Goal: Information Seeking & Learning: Check status

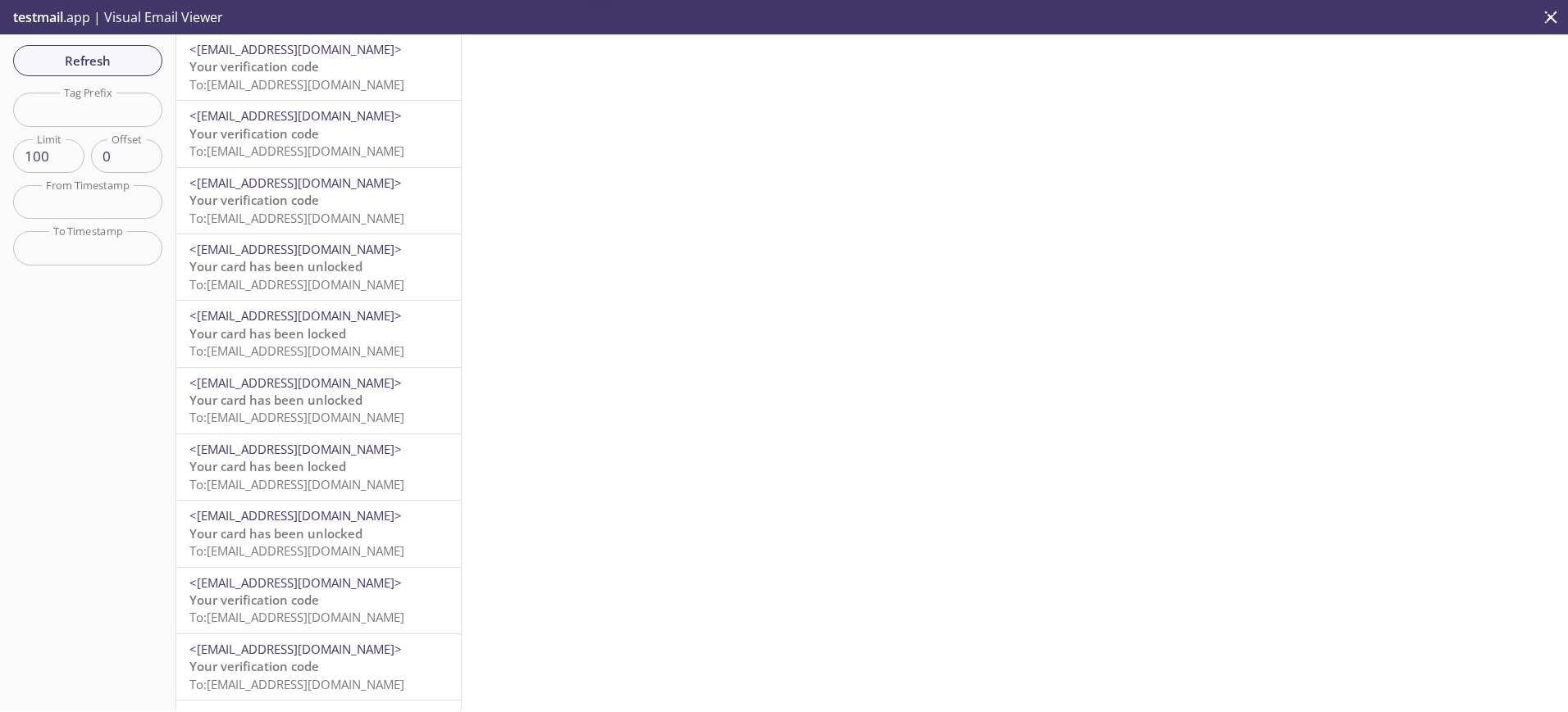
click at [248, 74] on span "Your verification code" at bounding box center [254, 66] width 129 height 16
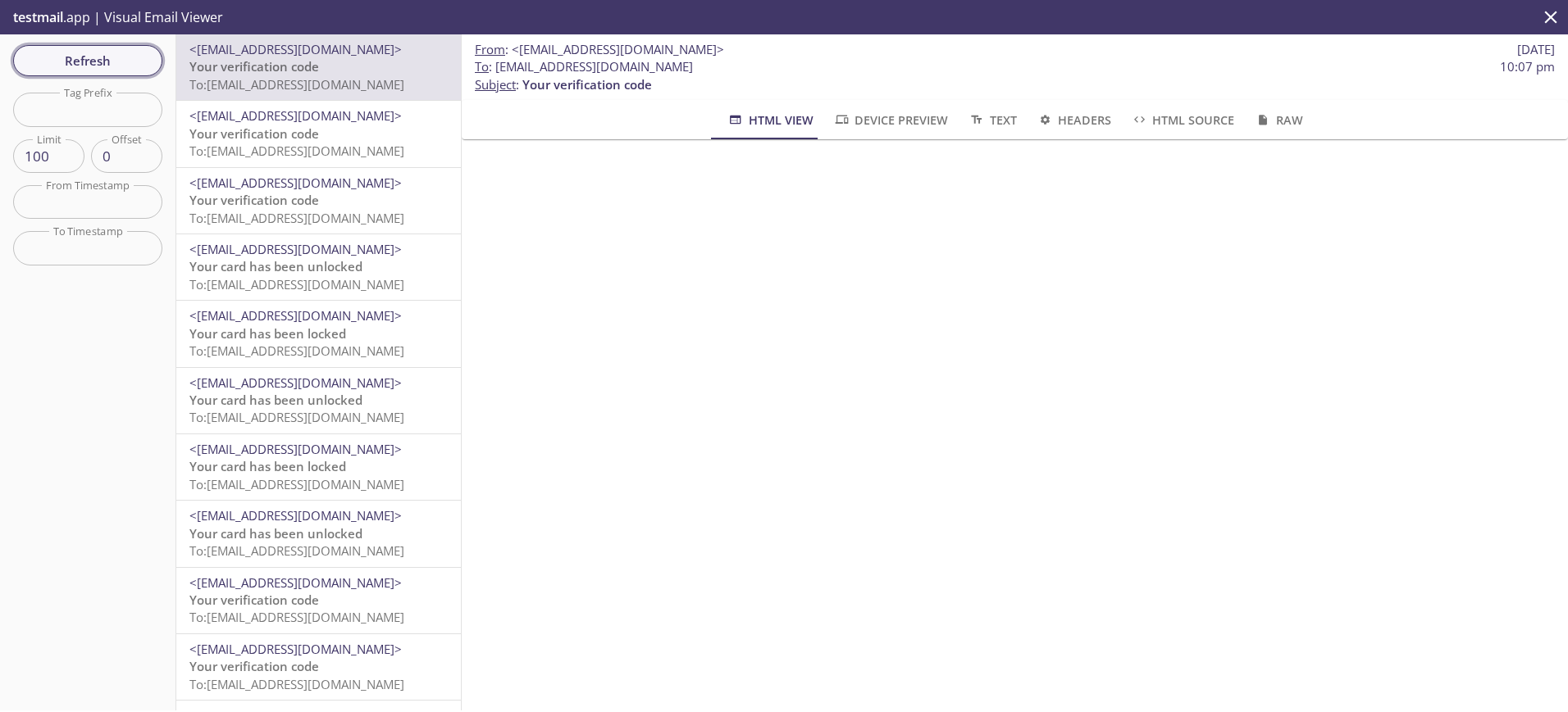
click at [69, 68] on span "Refresh" at bounding box center [87, 61] width 123 height 21
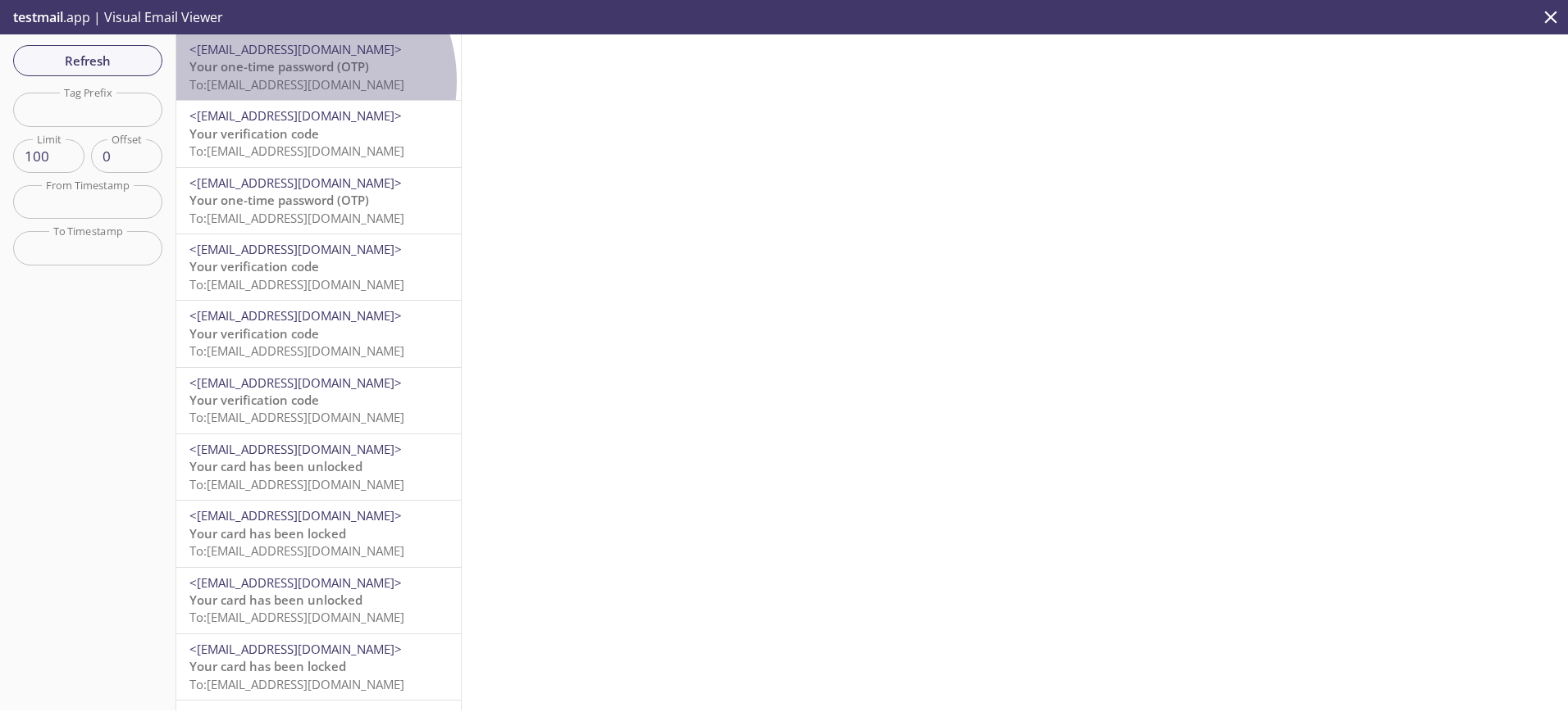
click at [296, 81] on span "To: [EMAIL_ADDRESS][DOMAIN_NAME]" at bounding box center [296, 84] width 215 height 16
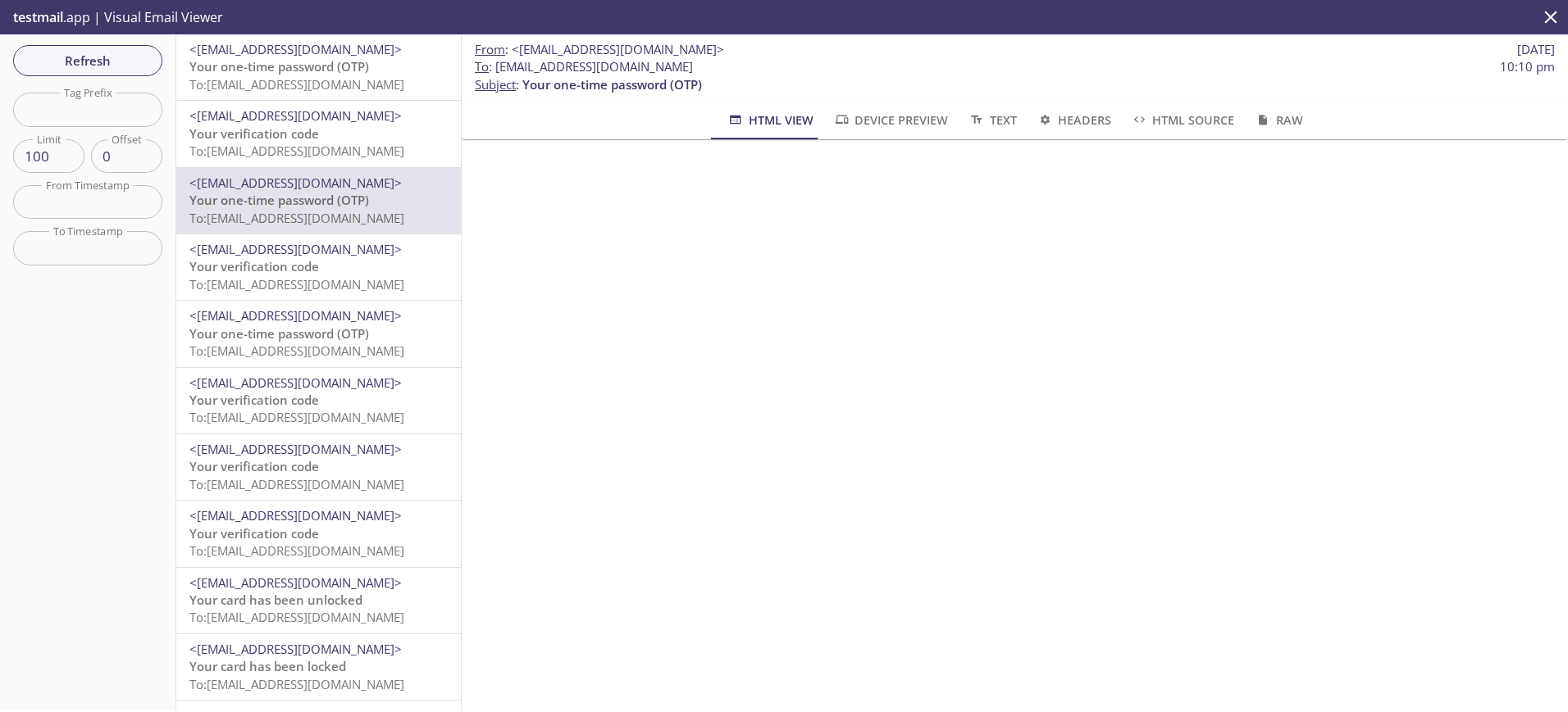
click at [254, 79] on span "To: [EMAIL_ADDRESS][DOMAIN_NAME]" at bounding box center [296, 84] width 215 height 16
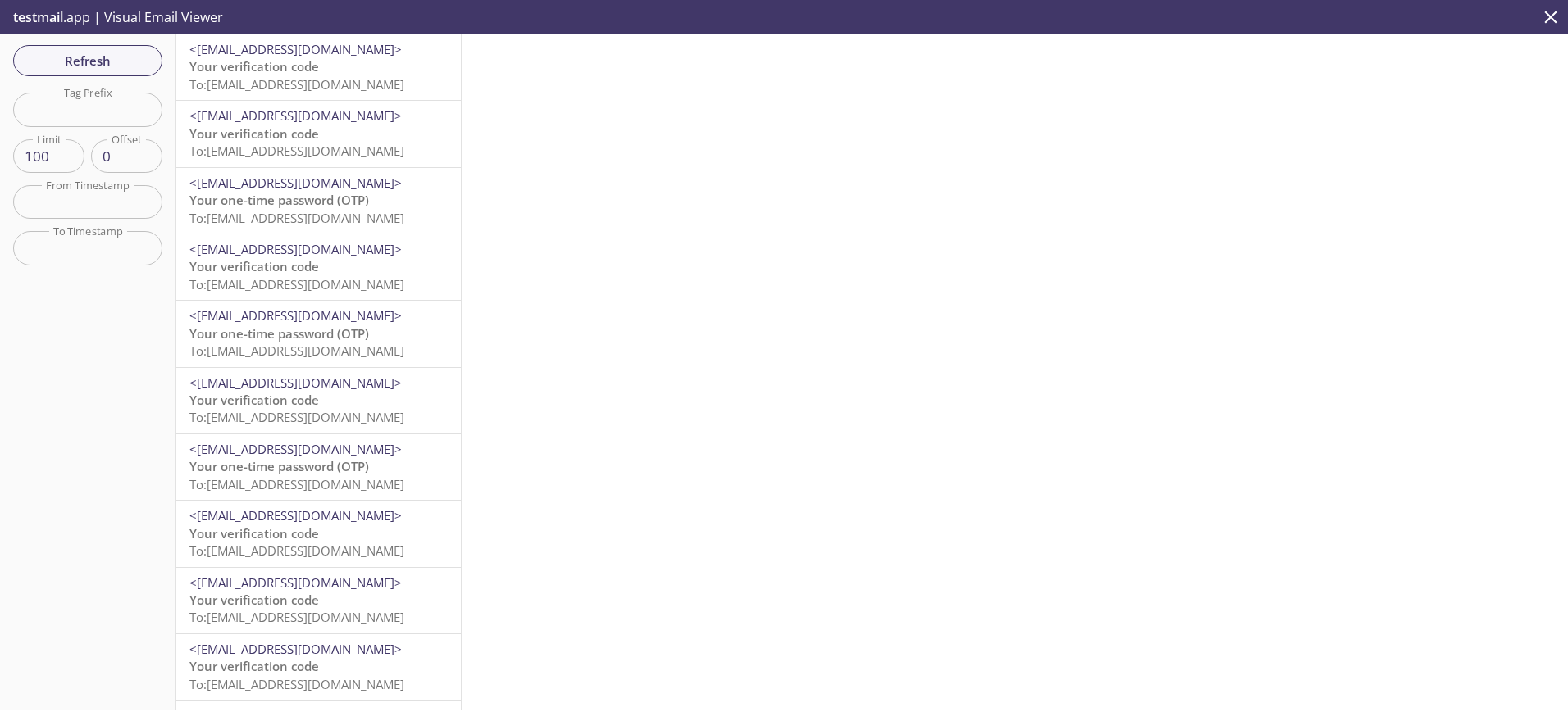
click at [246, 60] on span "Your verification code" at bounding box center [254, 66] width 129 height 16
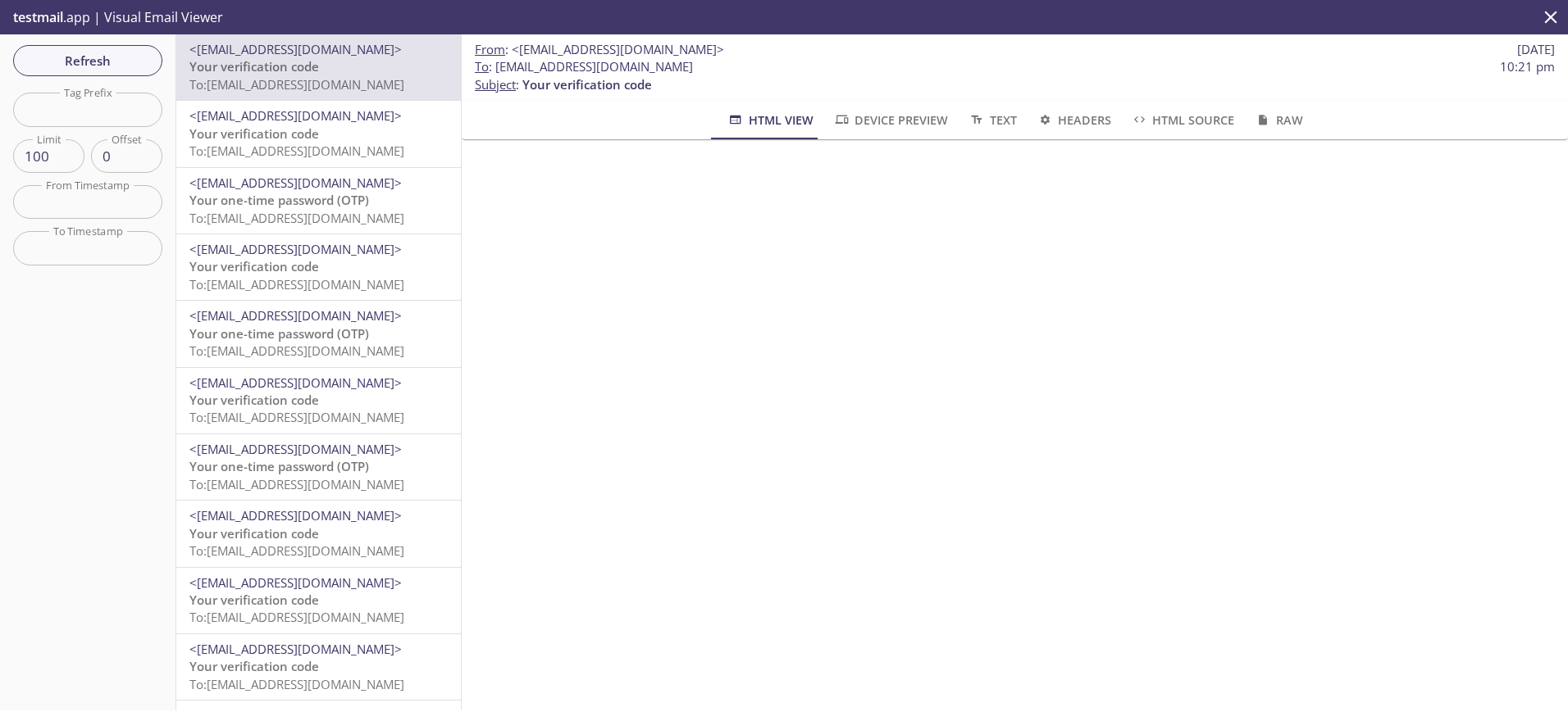
click at [96, 55] on span "Refresh" at bounding box center [87, 61] width 123 height 21
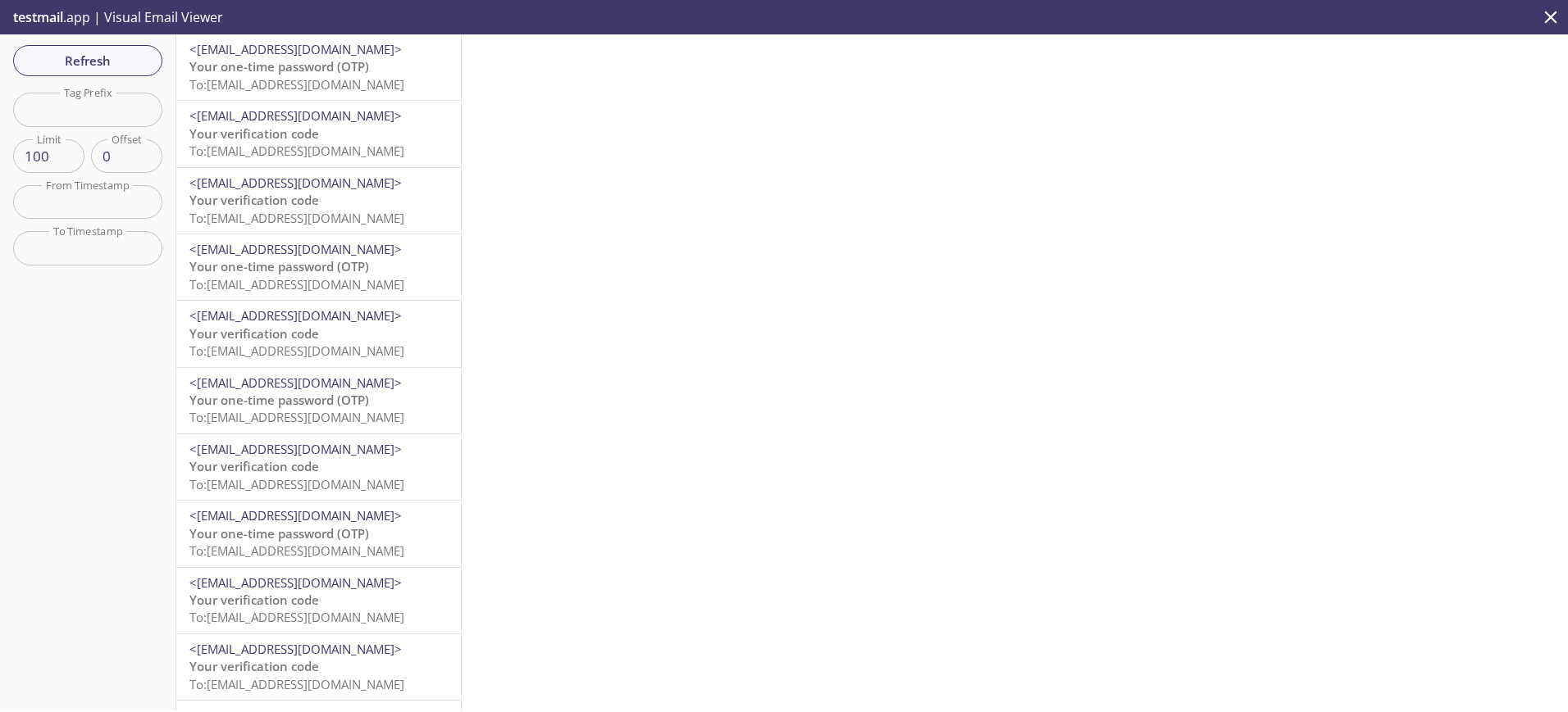
click at [259, 82] on span "To: ta.600501327@inbox.testmail.app" at bounding box center [296, 84] width 215 height 16
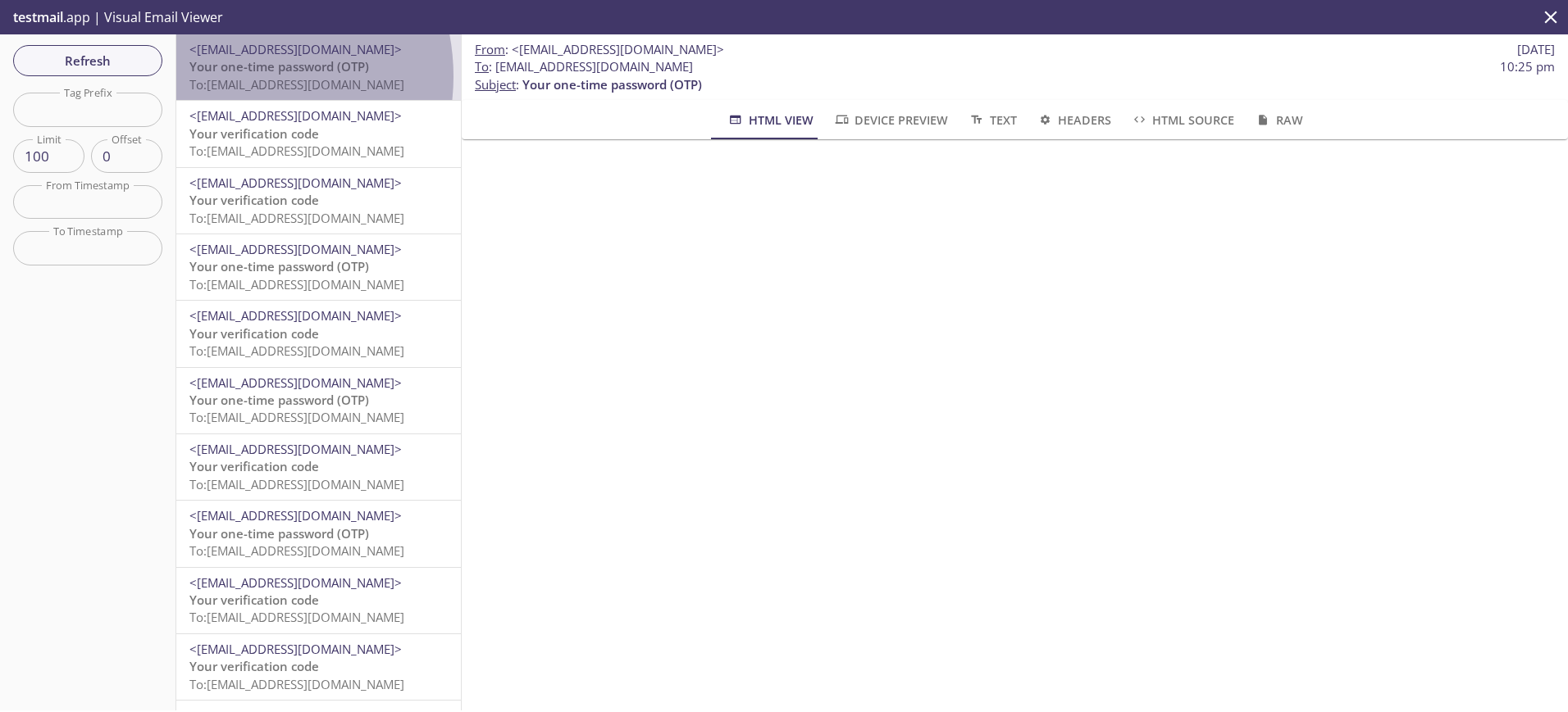
click at [232, 76] on span "To: ta.600501327@inbox.testmail.app" at bounding box center [296, 84] width 215 height 16
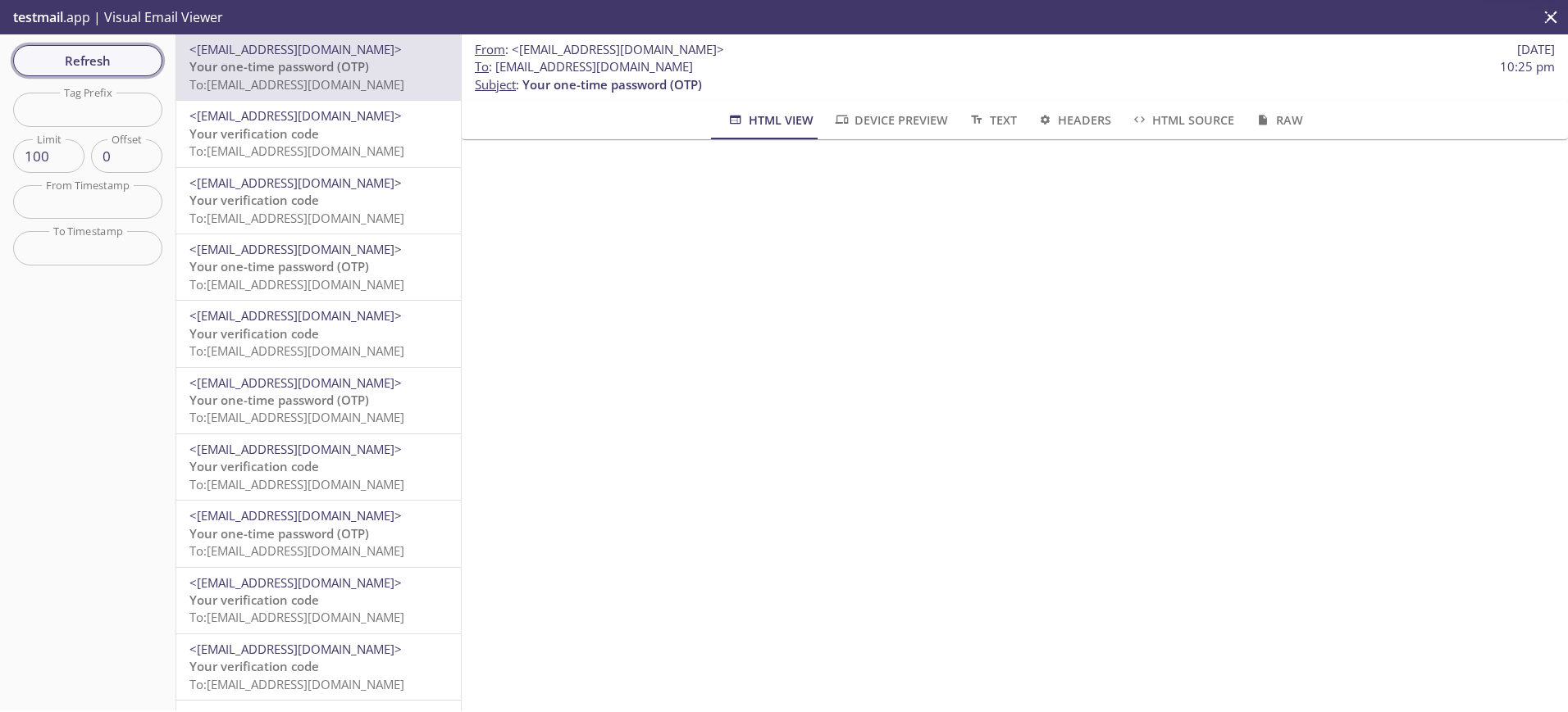
click at [74, 68] on span "Refresh" at bounding box center [87, 61] width 123 height 21
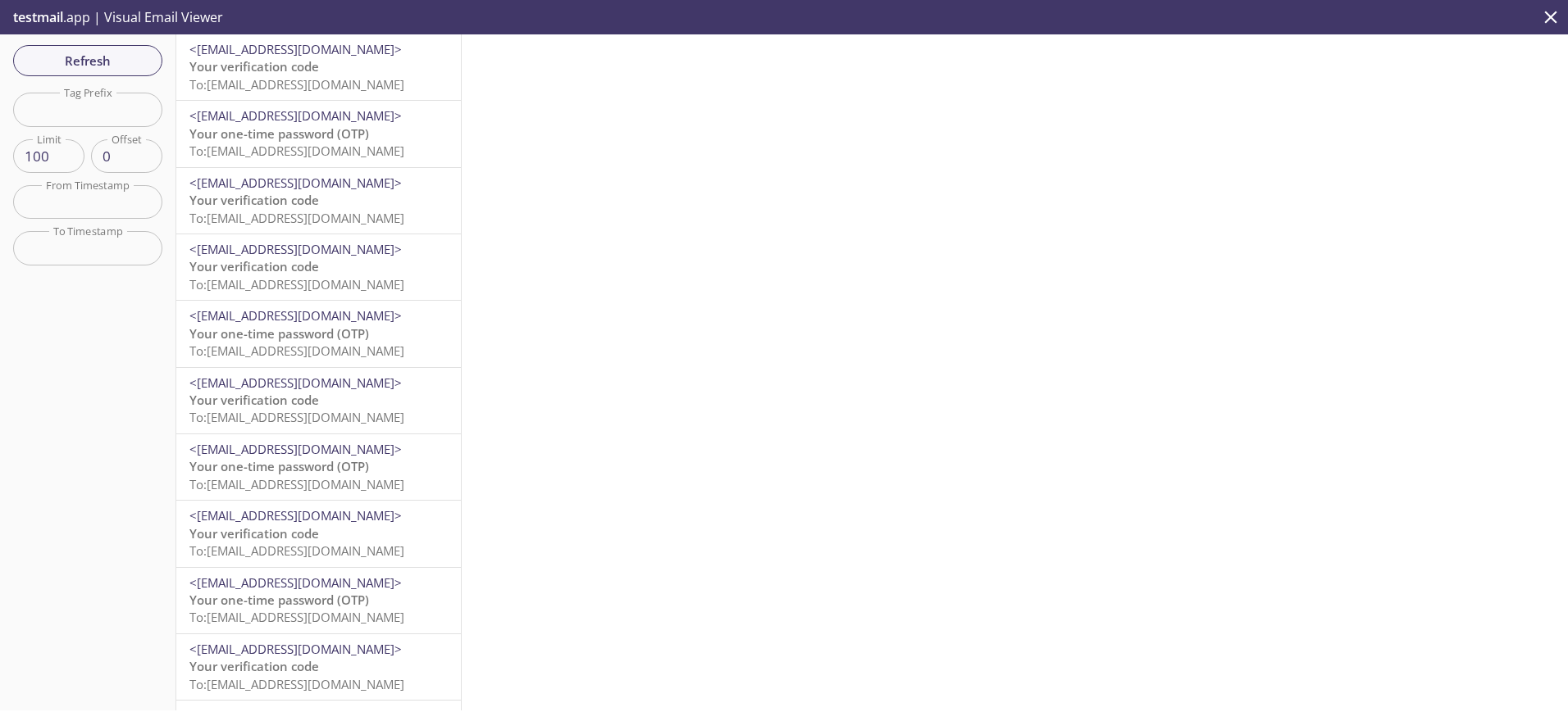
click at [286, 83] on span "To: ta.712@inbox.testmail.app" at bounding box center [296, 84] width 215 height 16
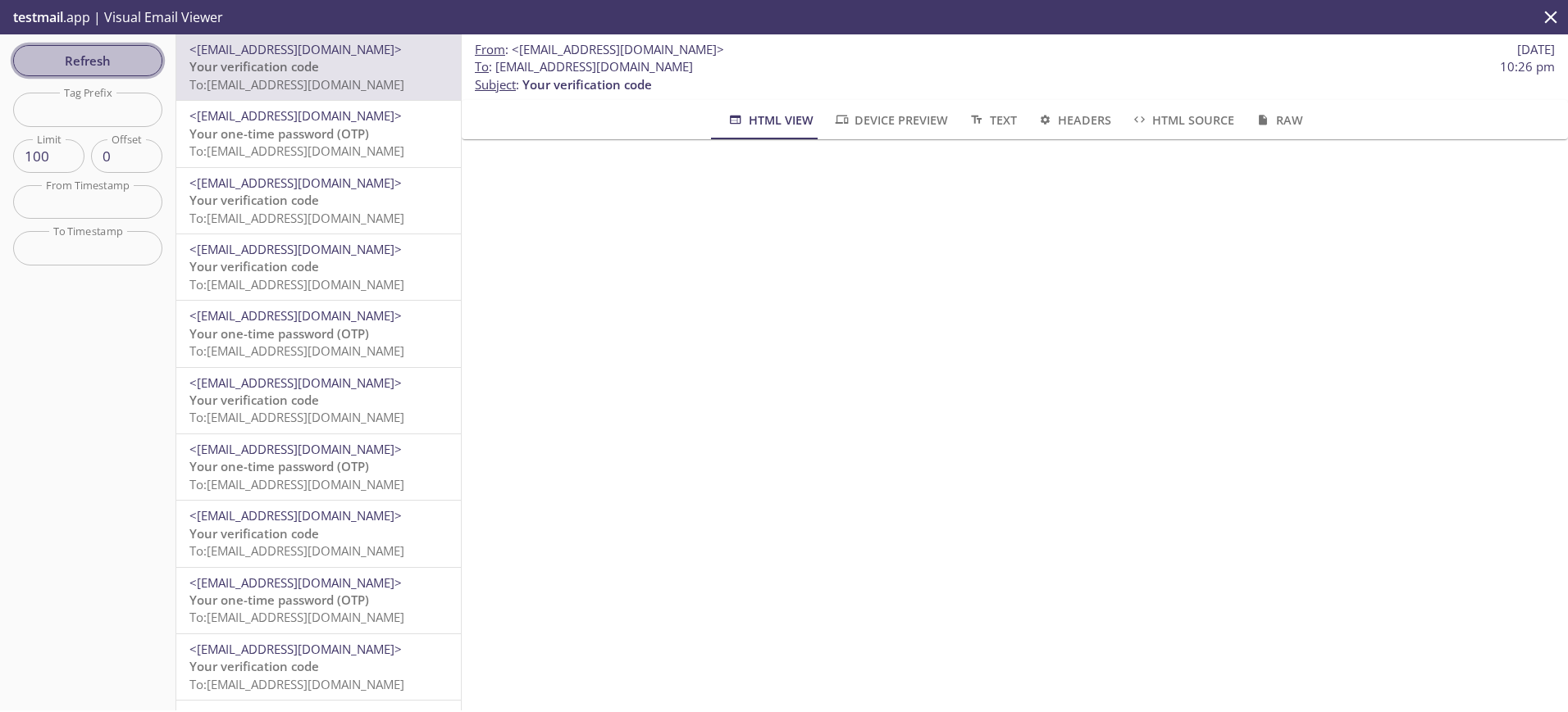
click at [114, 60] on span "Refresh" at bounding box center [87, 61] width 123 height 21
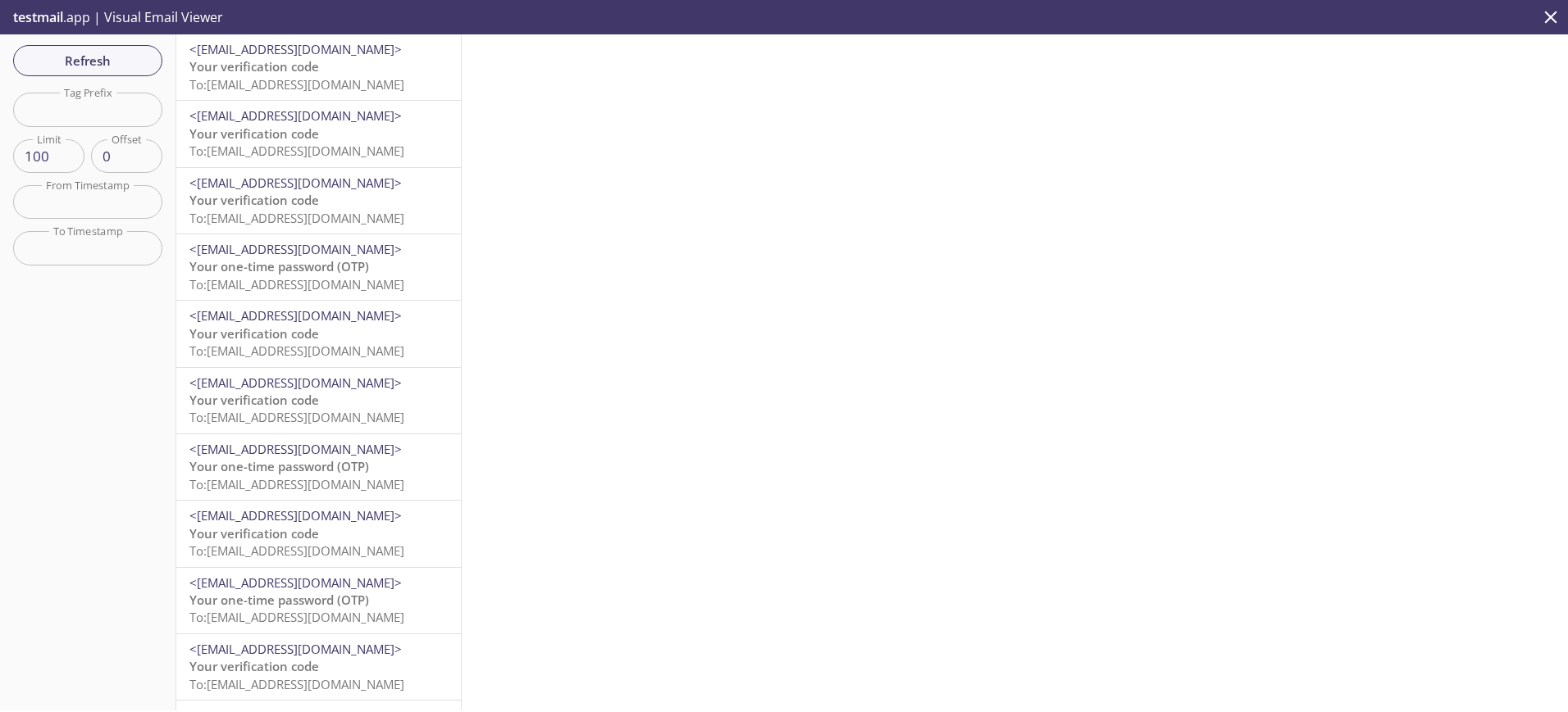
click at [283, 87] on span "To: ta.502@inbox.testmail.app" at bounding box center [296, 84] width 215 height 16
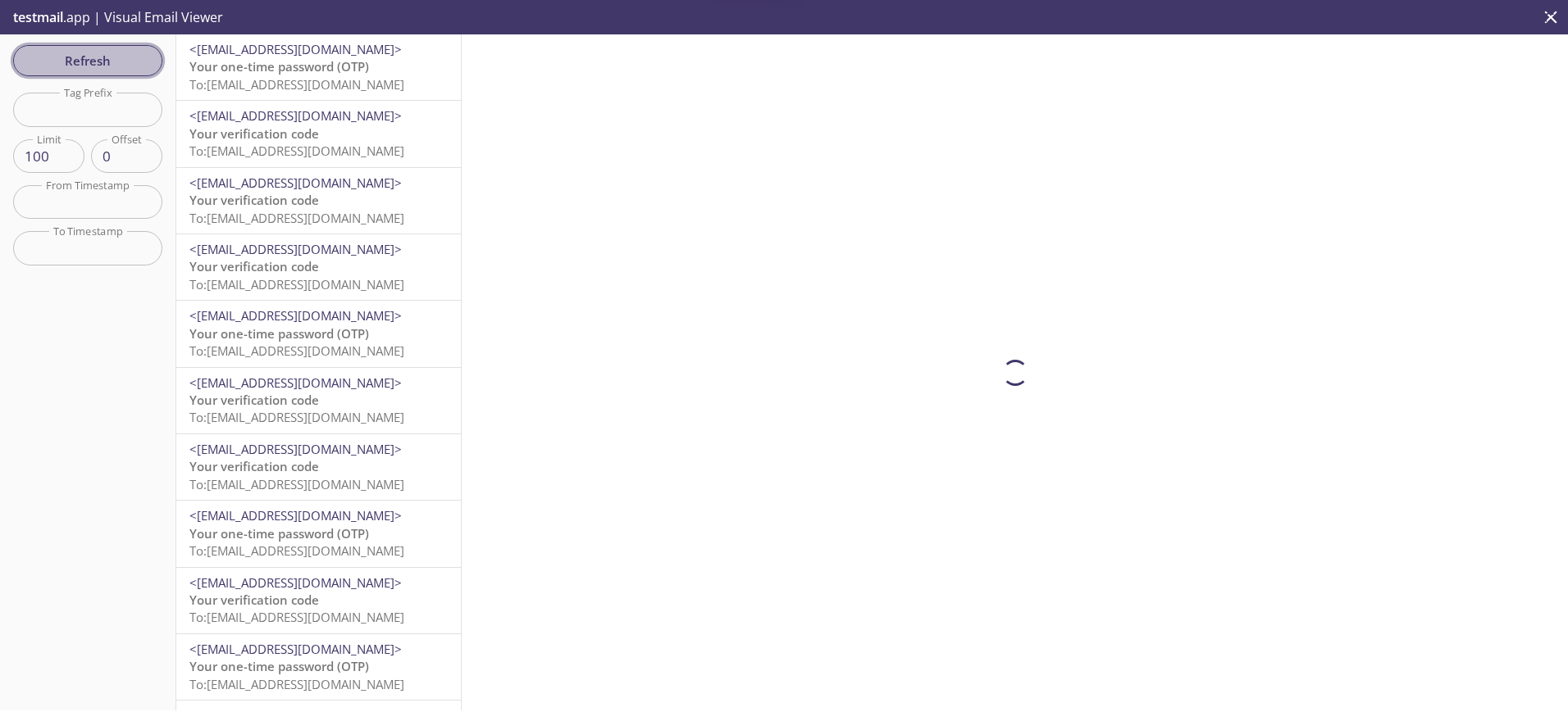
click at [98, 60] on span "Refresh" at bounding box center [87, 61] width 123 height 21
click at [232, 76] on span "To: ta.600501327@inbox.testmail.app" at bounding box center [296, 84] width 215 height 16
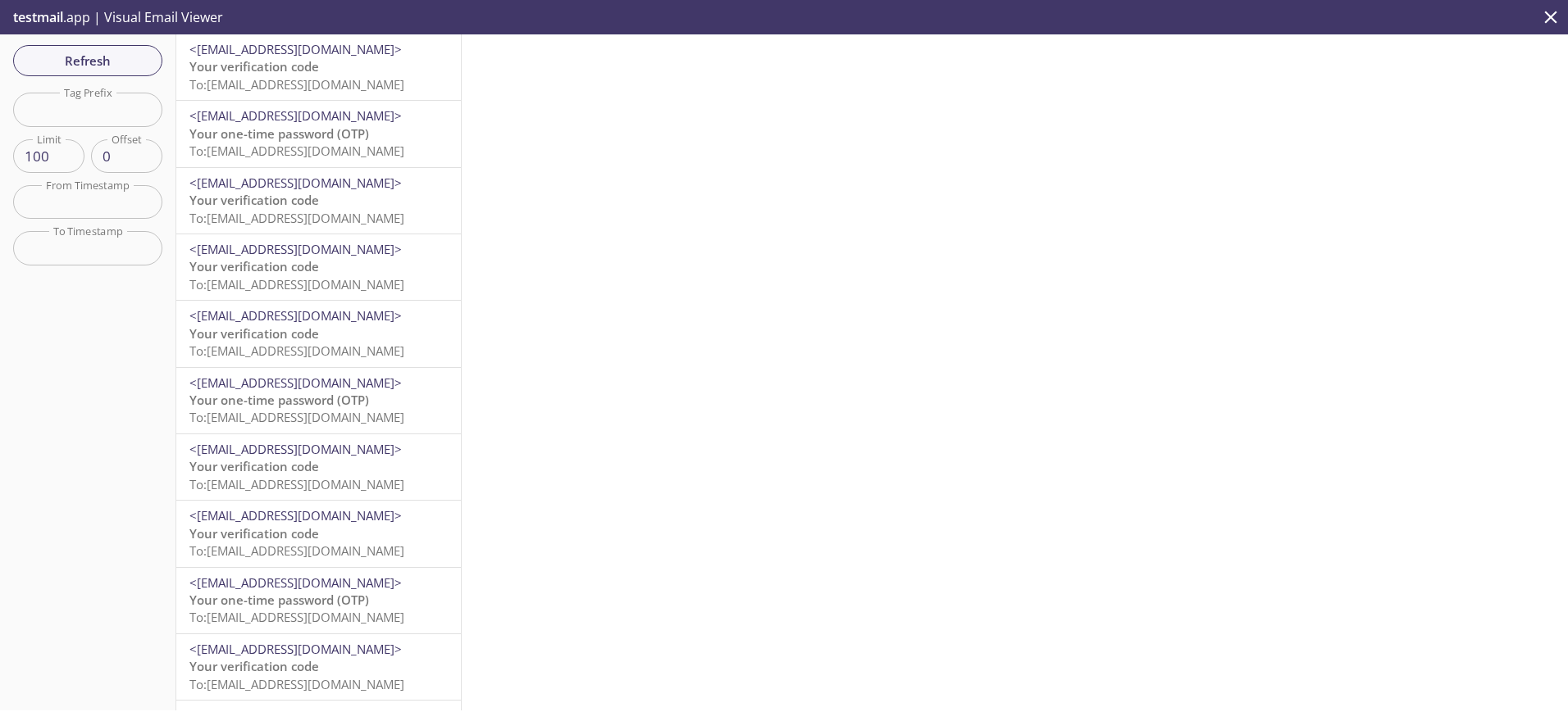
click at [261, 79] on span "To: [EMAIL_ADDRESS][DOMAIN_NAME]" at bounding box center [296, 84] width 215 height 16
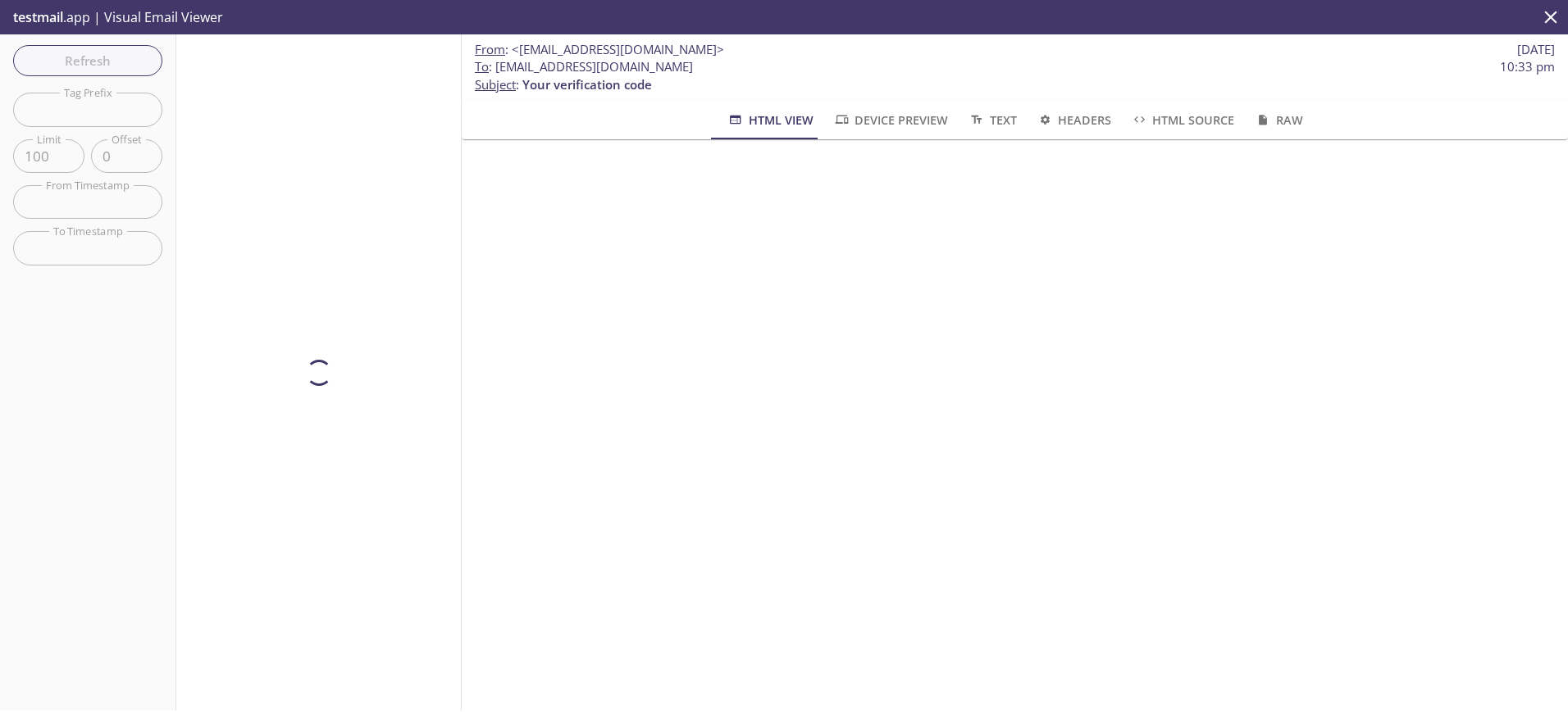
click at [79, 50] on div "Refresh Filters Tag Prefix Tag Prefix Limit 100 Limit Offset 0 Offset From Time…" at bounding box center [88, 372] width 177 height 676
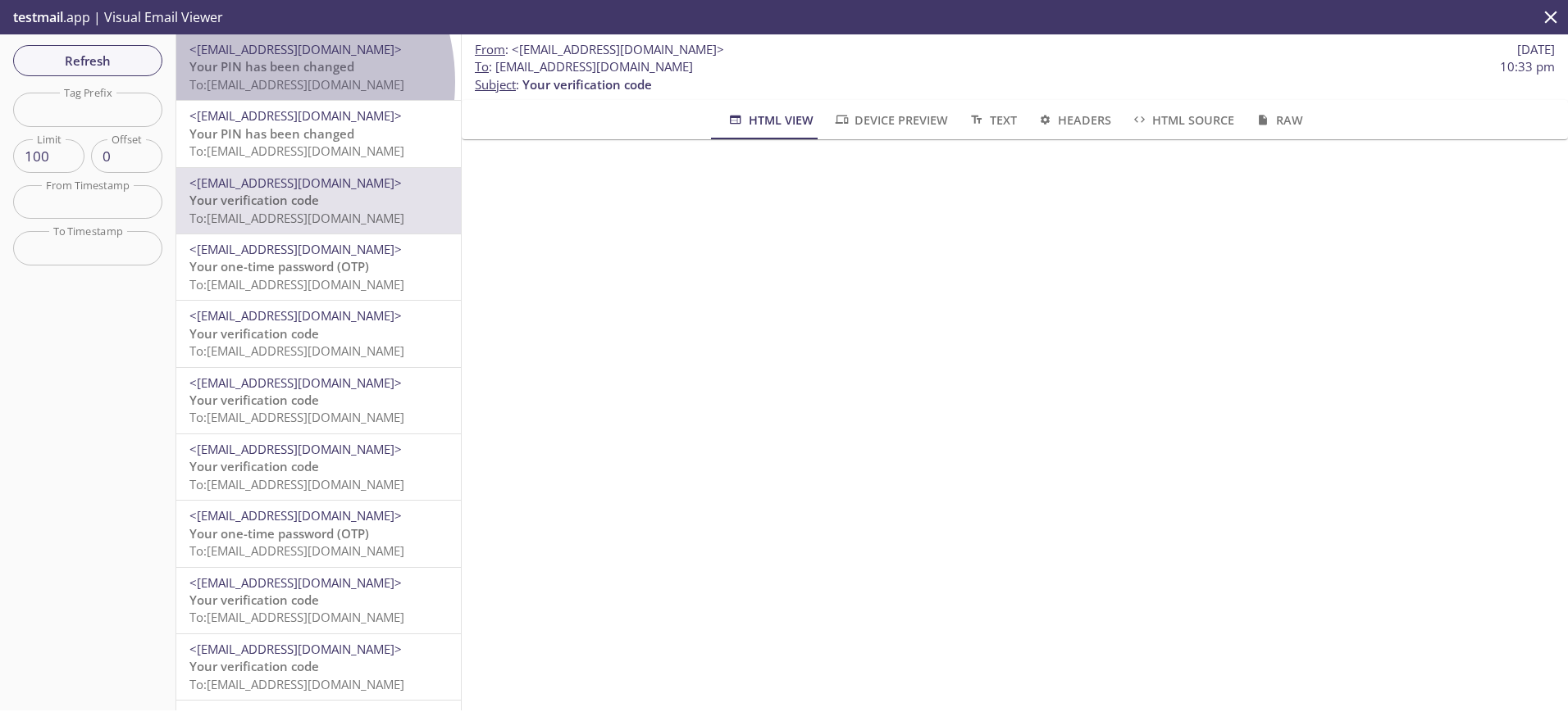
click at [253, 82] on span "To: [EMAIL_ADDRESS][DOMAIN_NAME]" at bounding box center [296, 84] width 215 height 16
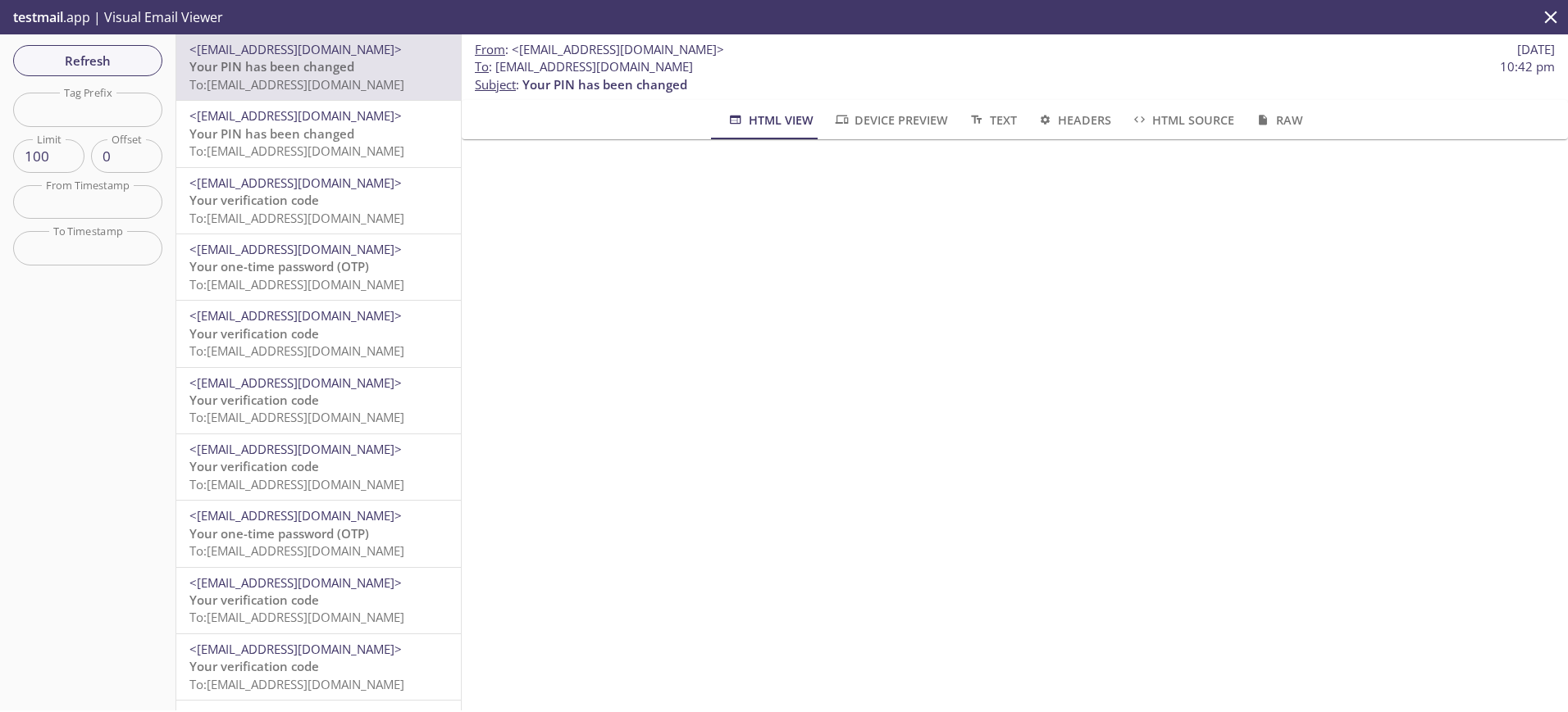
click at [318, 123] on span "<[EMAIL_ADDRESS][DOMAIN_NAME]>" at bounding box center [295, 115] width 212 height 16
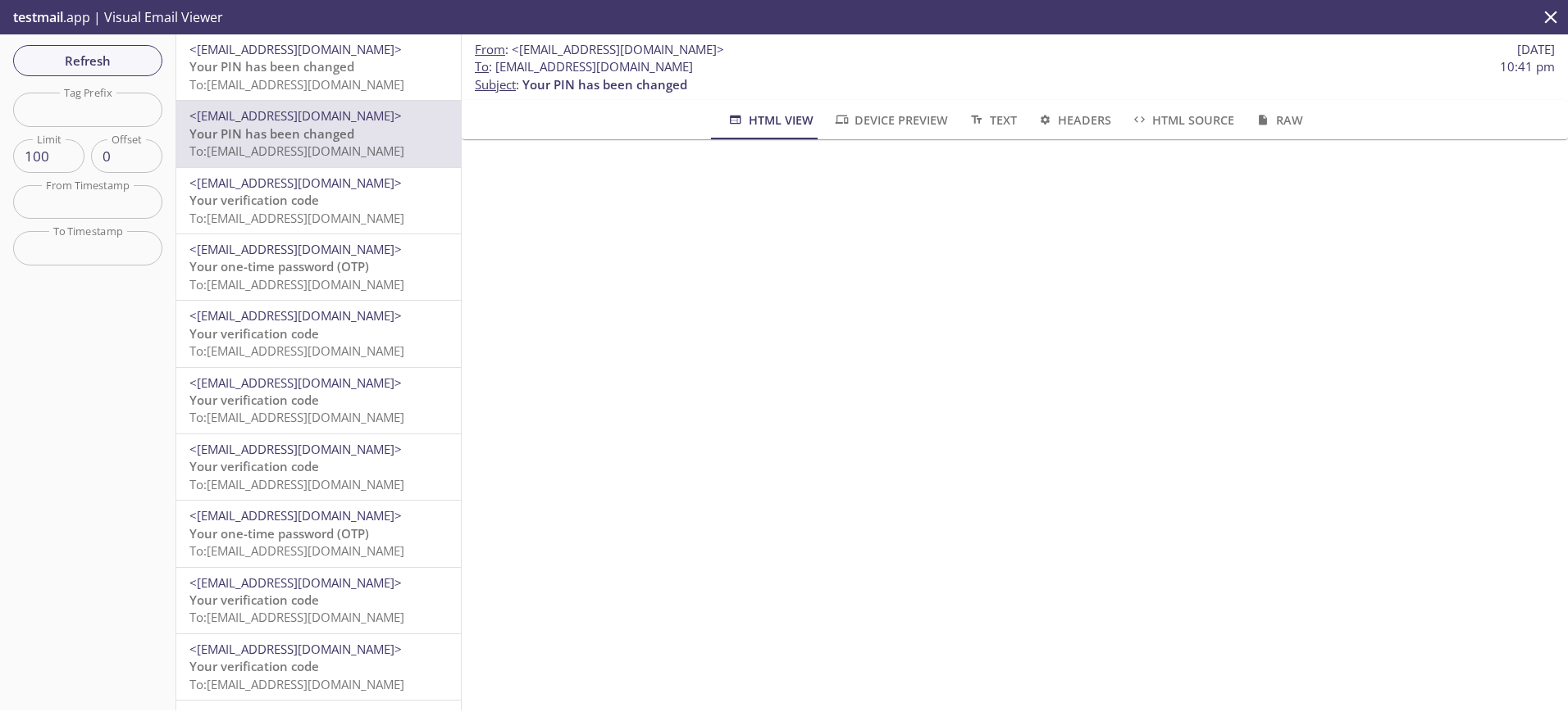
click at [72, 61] on span "Refresh" at bounding box center [87, 61] width 123 height 21
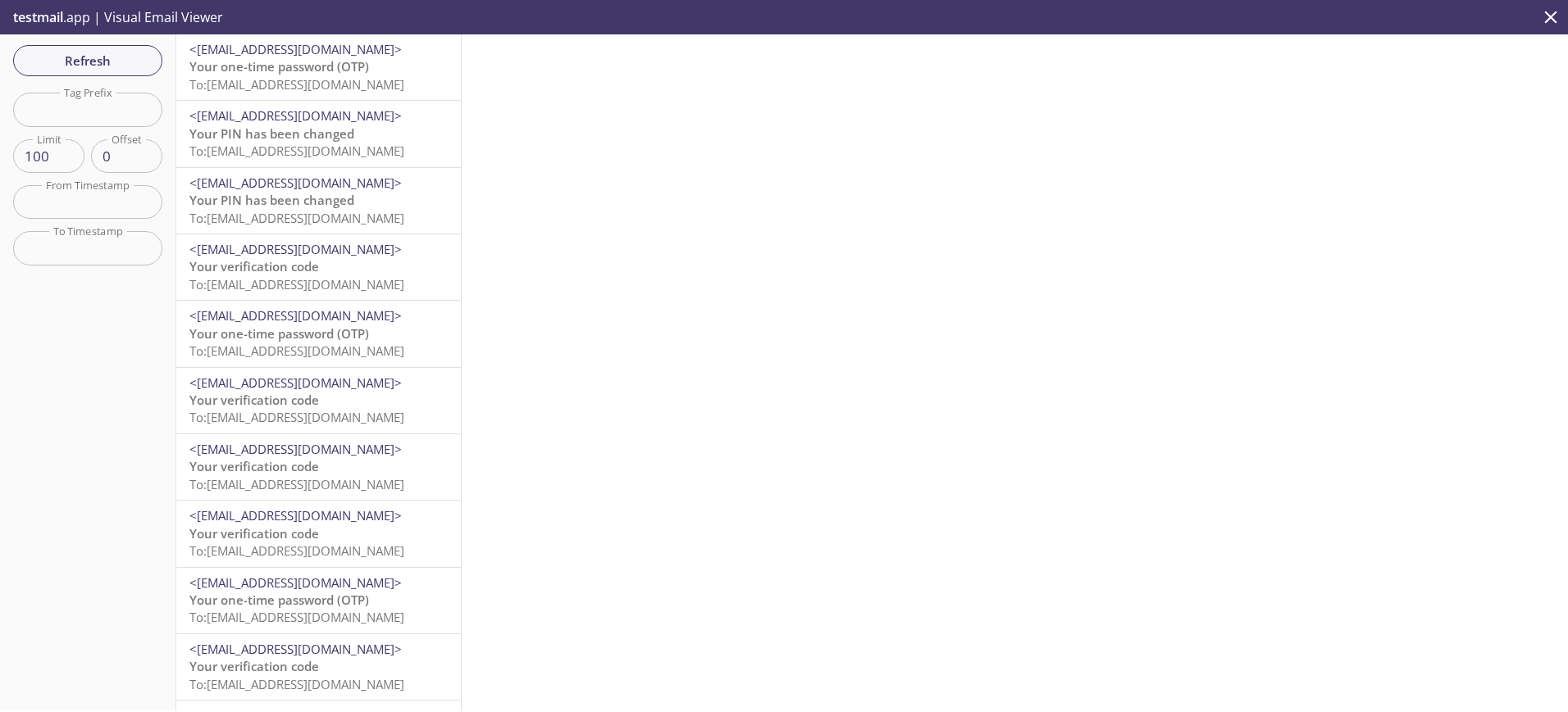
click at [282, 82] on span "To: [EMAIL_ADDRESS][DOMAIN_NAME]" at bounding box center [296, 84] width 215 height 16
